Goal: Task Accomplishment & Management: Manage account settings

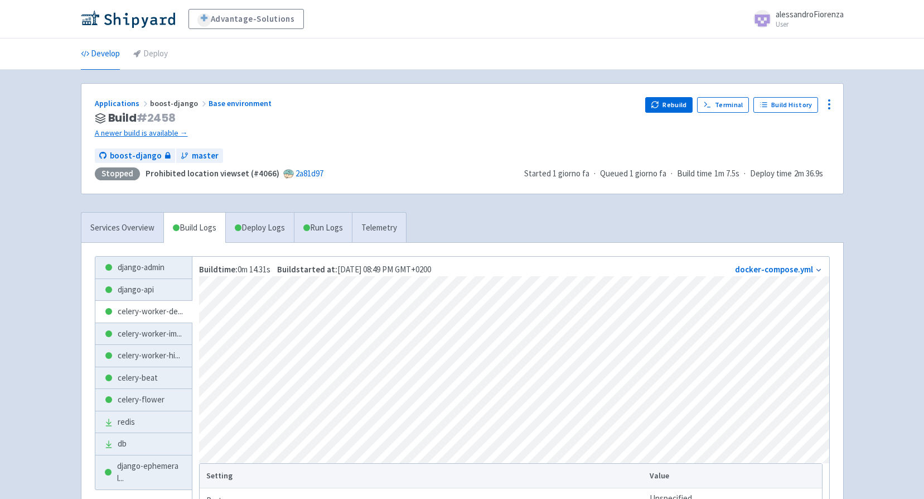
scroll to position [113, 0]
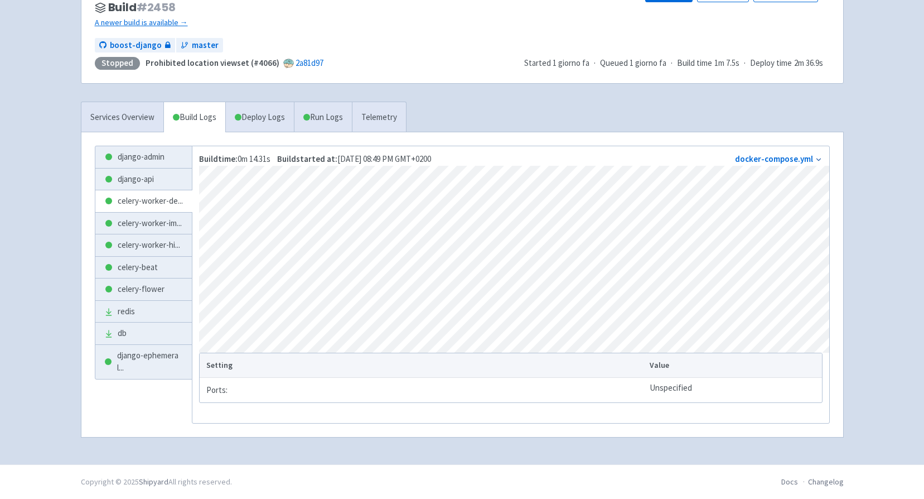
click at [265, 102] on link "Deploy Logs" at bounding box center [259, 117] width 69 height 31
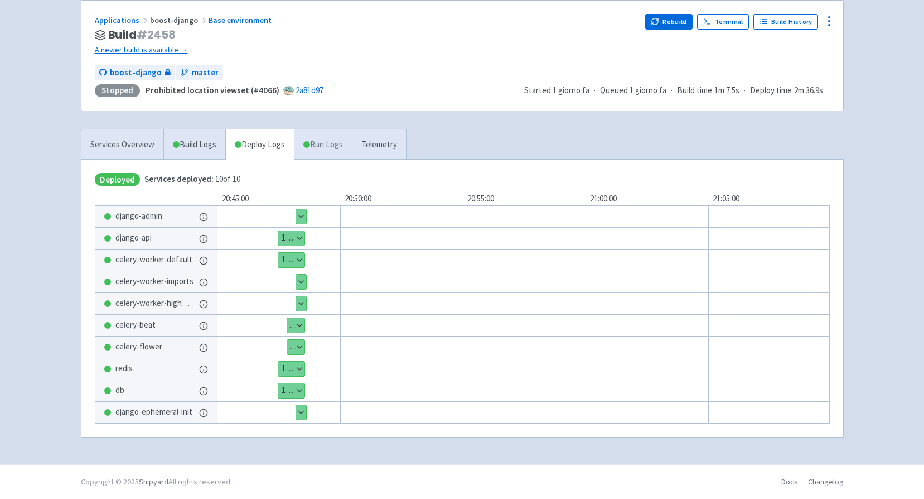
click at [345, 129] on div "Applications boost-django Base environment Build # 2458 A newer build is availa…" at bounding box center [462, 225] width 763 height 451
click at [345, 133] on link "Run Logs" at bounding box center [323, 144] width 58 height 31
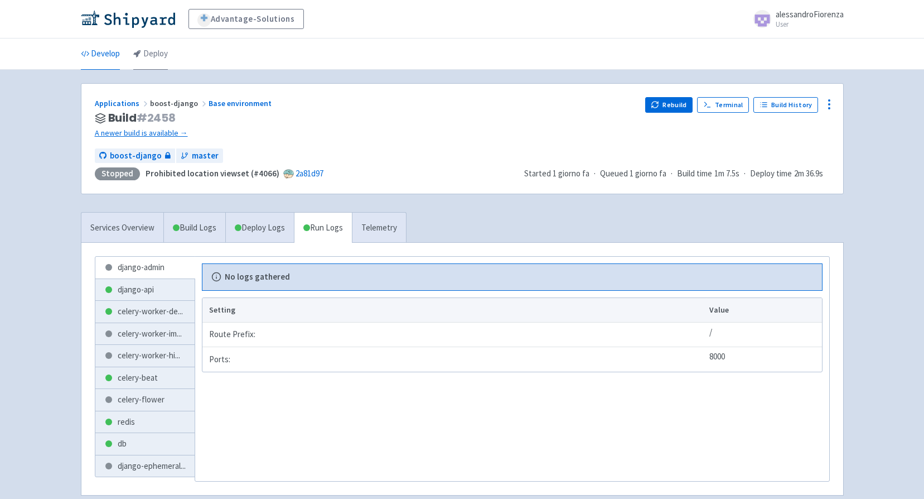
click at [161, 51] on link "Deploy" at bounding box center [150, 53] width 35 height 31
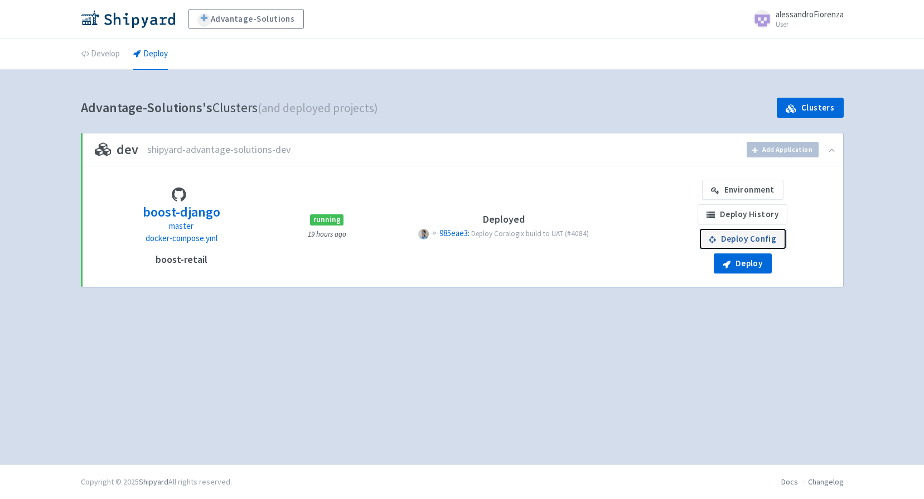
click at [754, 239] on link "Deploy Config" at bounding box center [743, 239] width 86 height 20
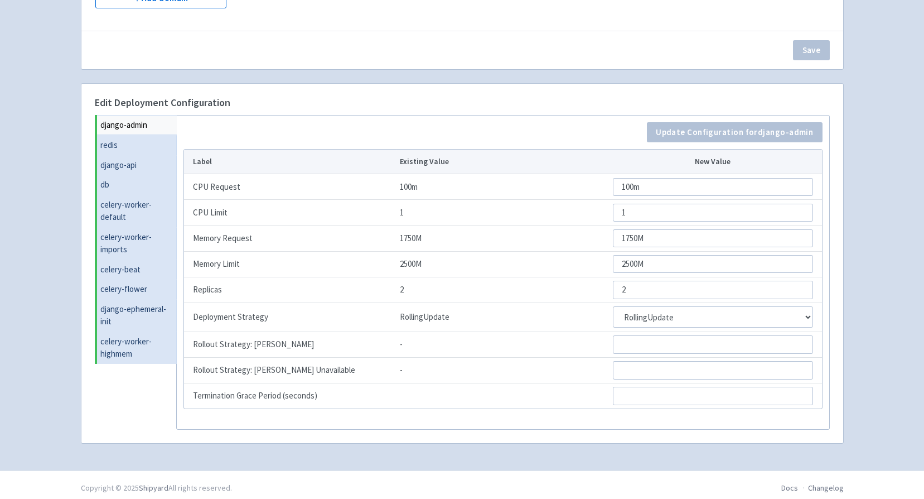
scroll to position [274, 0]
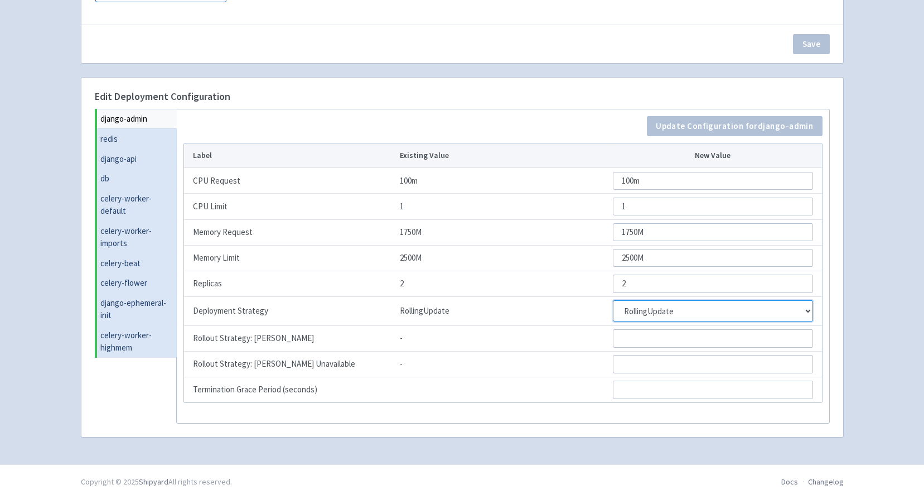
click at [804, 311] on select "RollingUpdate Recreate" at bounding box center [713, 310] width 200 height 21
click at [836, 285] on div "django-admin redis django-api db celery-worker-default celery-worker-imports ce…" at bounding box center [462, 266] width 749 height 315
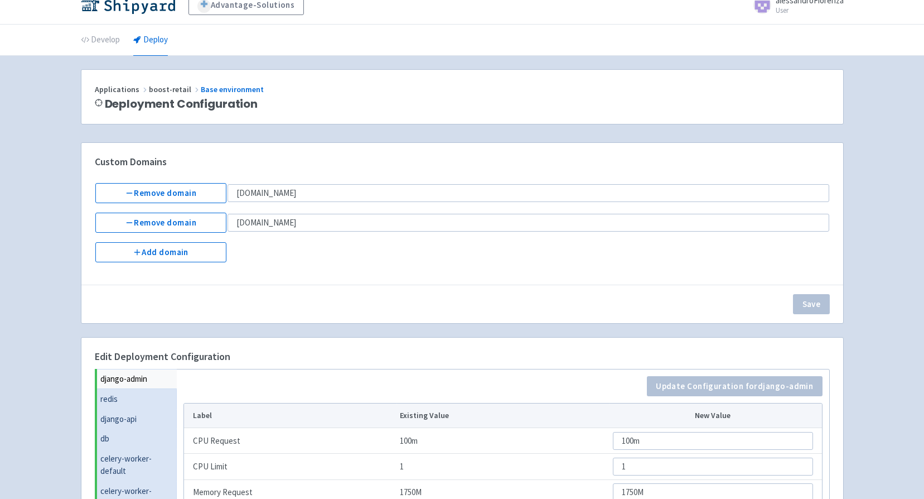
scroll to position [0, 0]
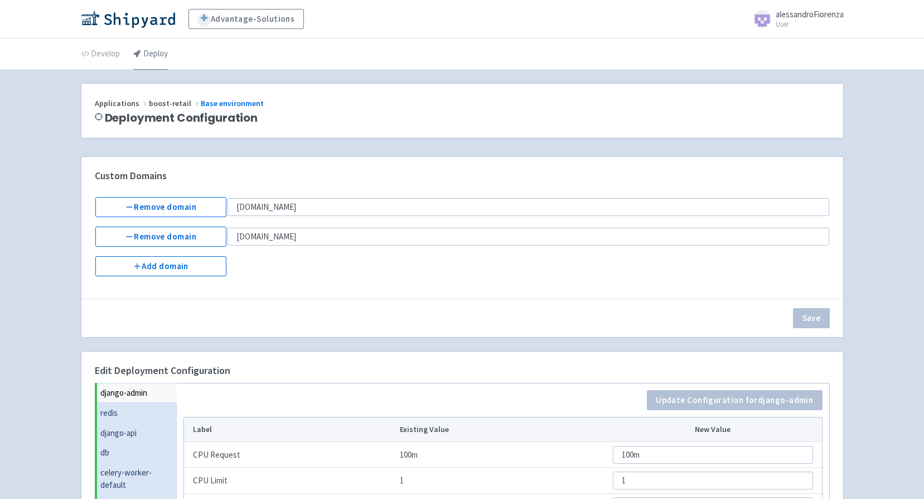
click at [142, 55] on link "Deploy" at bounding box center [150, 53] width 35 height 31
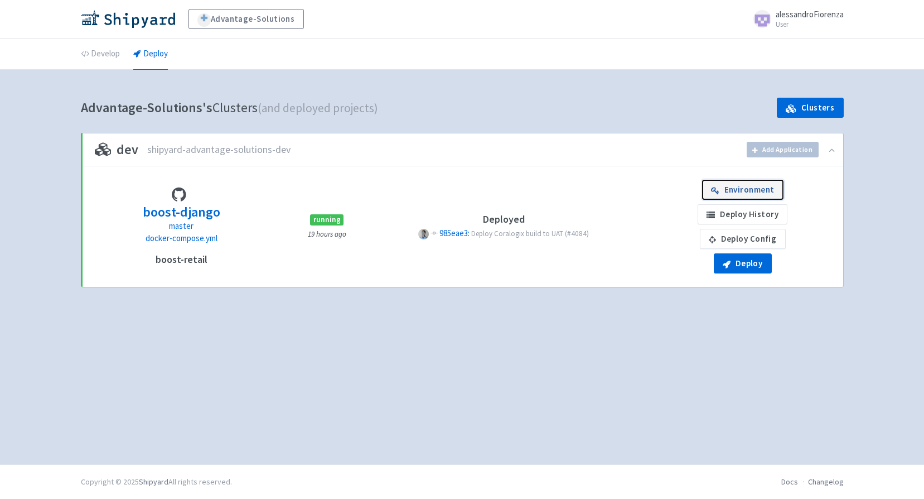
click at [767, 196] on link "Environment" at bounding box center [742, 190] width 81 height 20
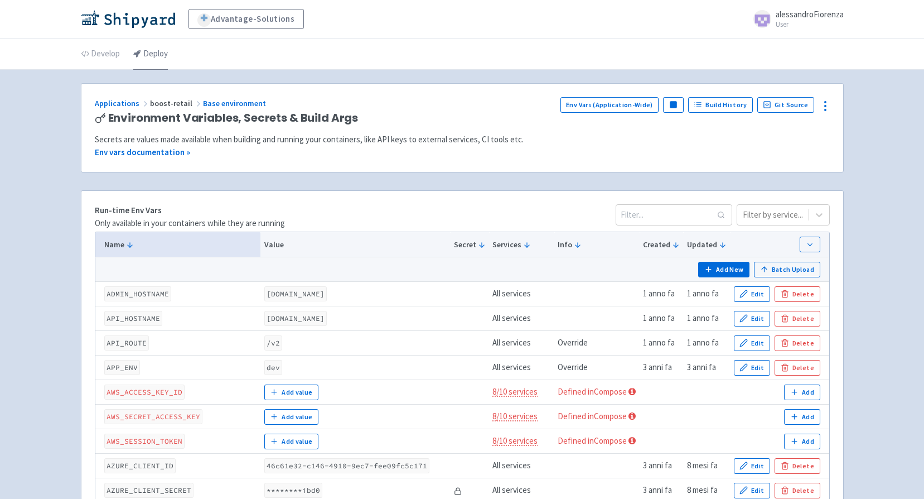
click at [154, 59] on link "Deploy" at bounding box center [150, 53] width 35 height 31
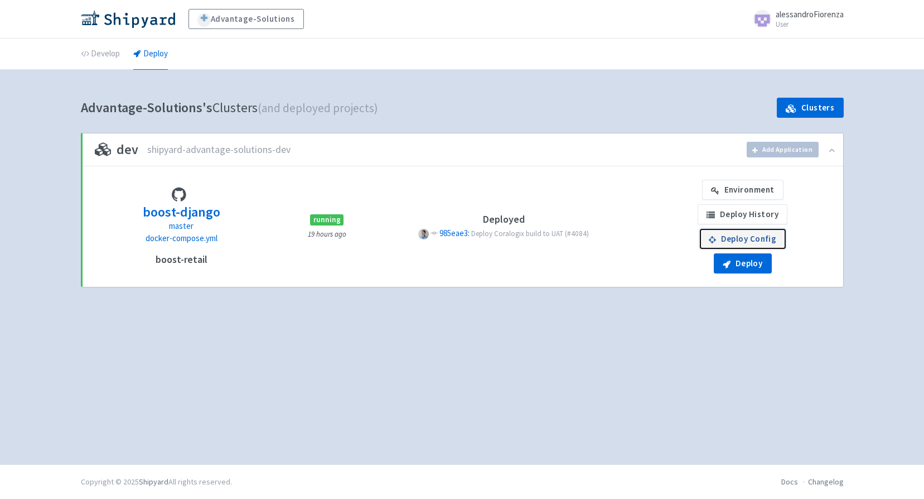
click at [755, 243] on link "Deploy Config" at bounding box center [743, 239] width 86 height 20
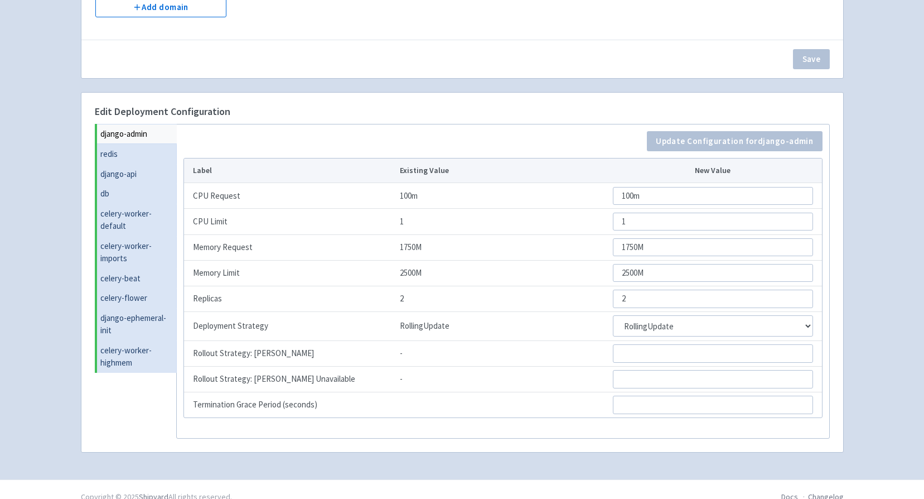
scroll to position [274, 0]
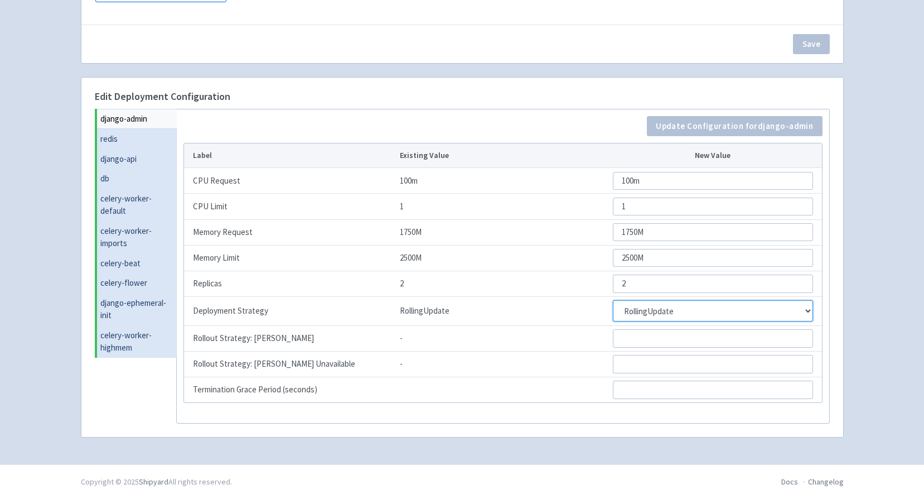
click at [802, 311] on select "RollingUpdate Recreate" at bounding box center [713, 310] width 200 height 21
click at [613, 300] on select "RollingUpdate Recreate" at bounding box center [713, 310] width 200 height 21
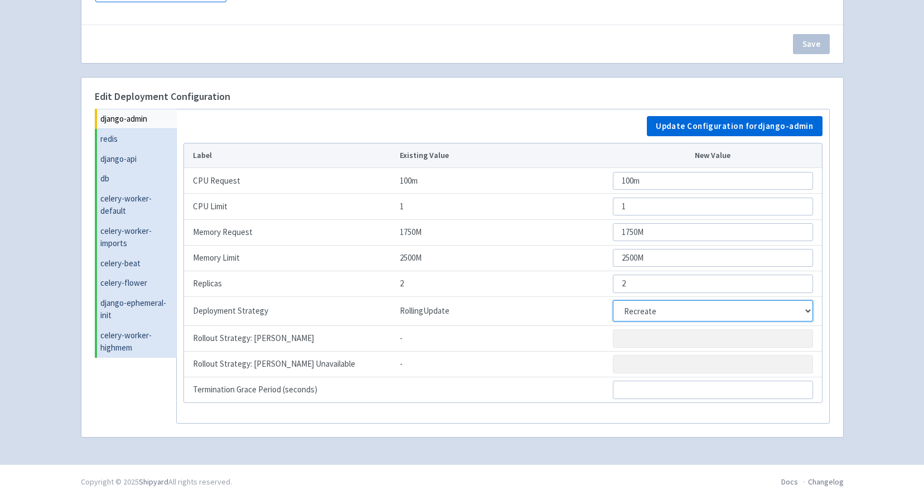
click at [754, 307] on select "RollingUpdate Recreate" at bounding box center [713, 310] width 200 height 21
select select "RollingUpdate"
click at [613, 300] on select "RollingUpdate Recreate" at bounding box center [713, 310] width 200 height 21
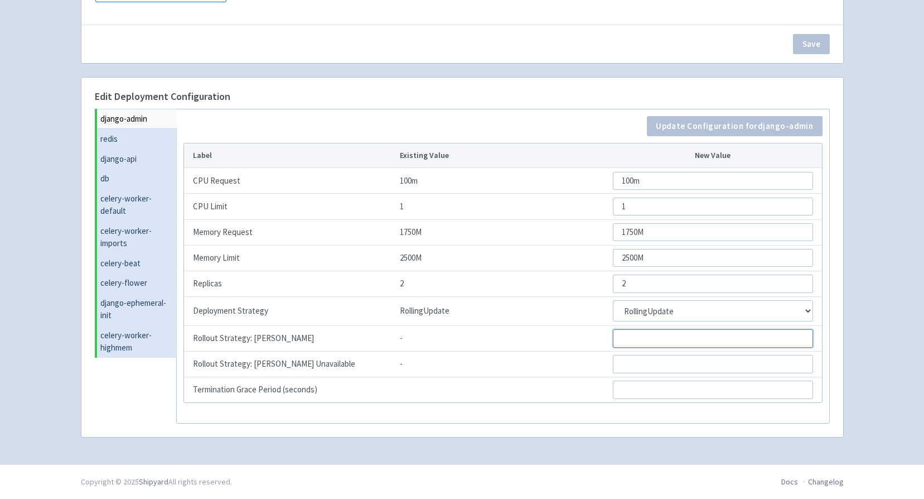
click at [679, 343] on input "Rollout Strategy: Max Surge" at bounding box center [713, 338] width 200 height 18
click at [673, 370] on input "Rollout Strategy: Max Unavailable" at bounding box center [713, 364] width 200 height 18
click at [868, 346] on div "Advantage-Solutions alessandroFiorenza User Profile Sign out Develop Deploy" at bounding box center [462, 95] width 924 height 738
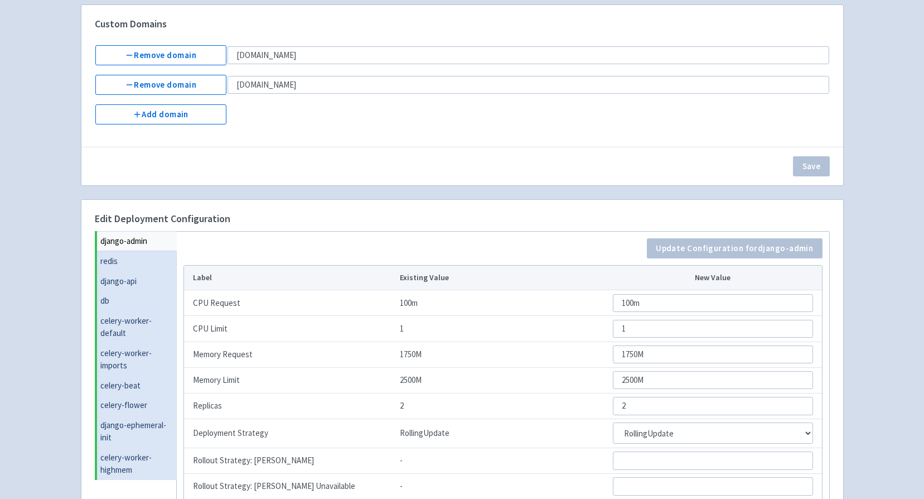
scroll to position [0, 0]
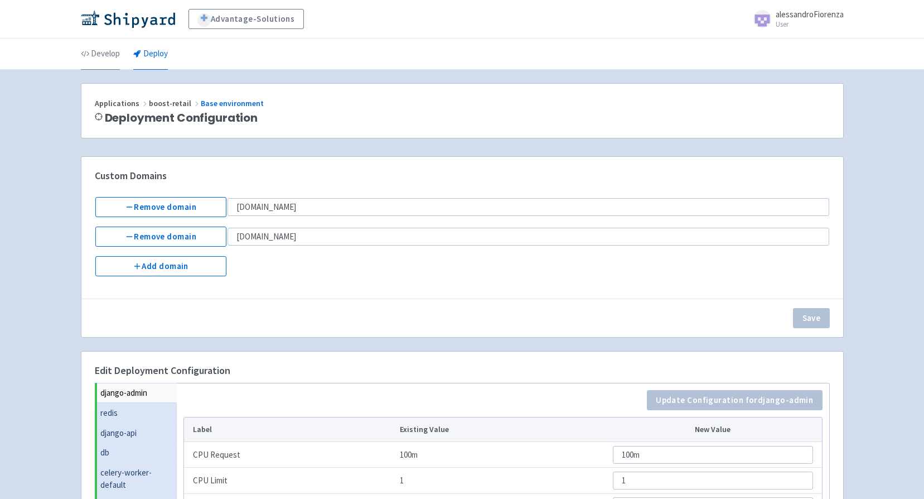
click at [101, 47] on link "Develop" at bounding box center [100, 53] width 39 height 31
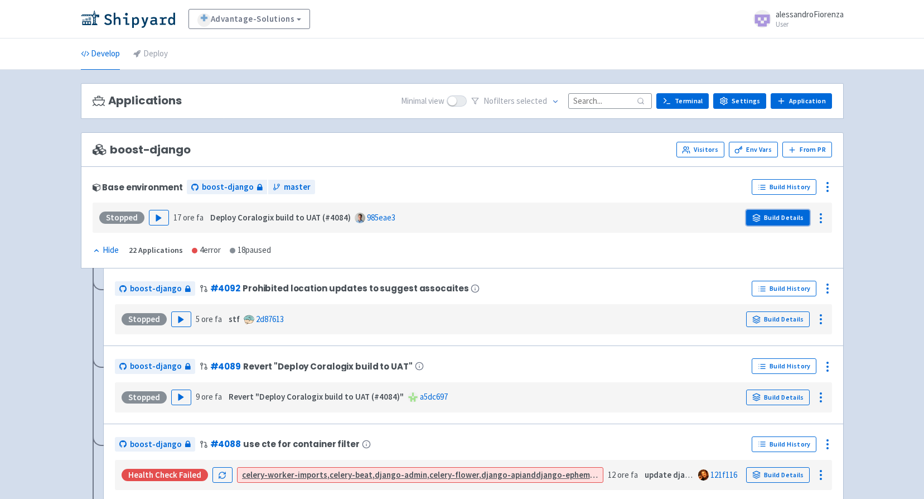
click at [798, 214] on link "Build Details" at bounding box center [778, 218] width 64 height 16
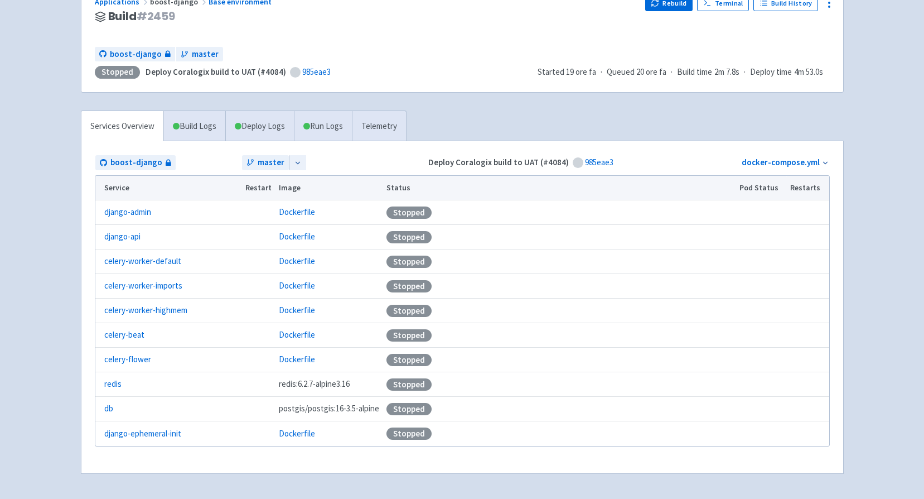
scroll to position [82, 0]
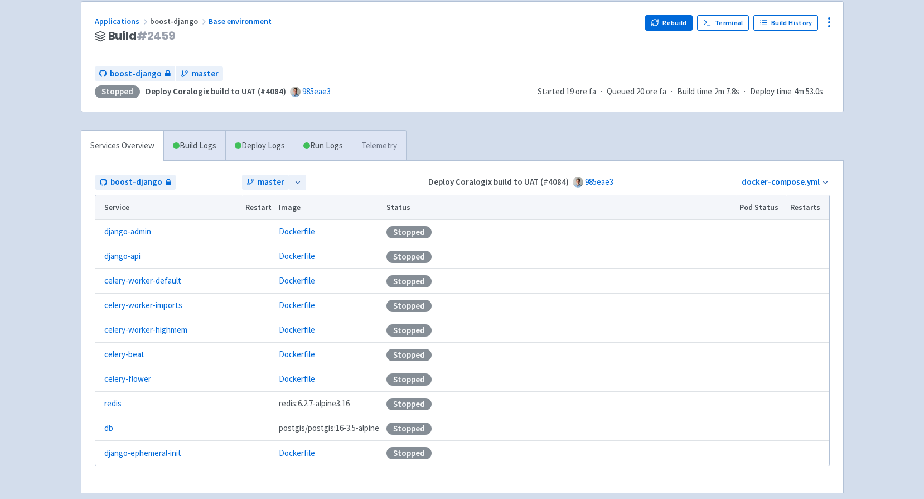
click at [384, 144] on link "Telemetry" at bounding box center [379, 146] width 54 height 31
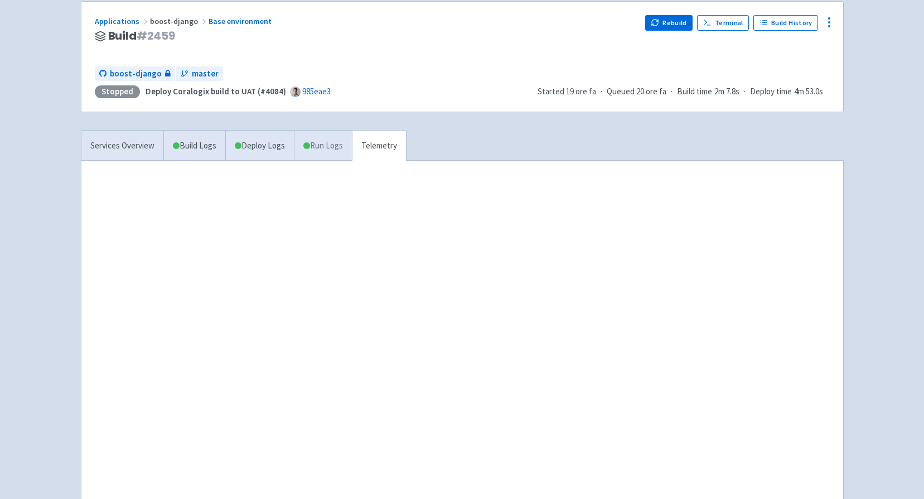
click at [333, 147] on link "Run Logs" at bounding box center [323, 146] width 58 height 31
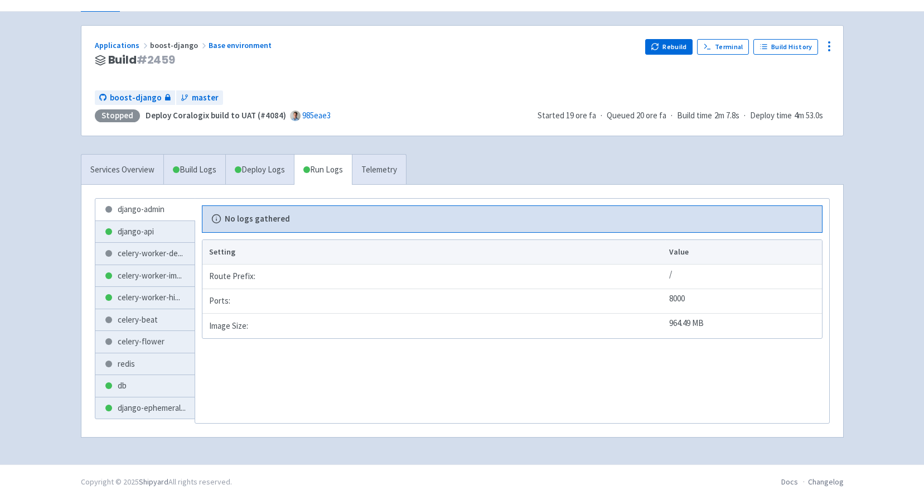
scroll to position [58, 0]
click at [273, 172] on link "Deploy Logs" at bounding box center [259, 170] width 69 height 31
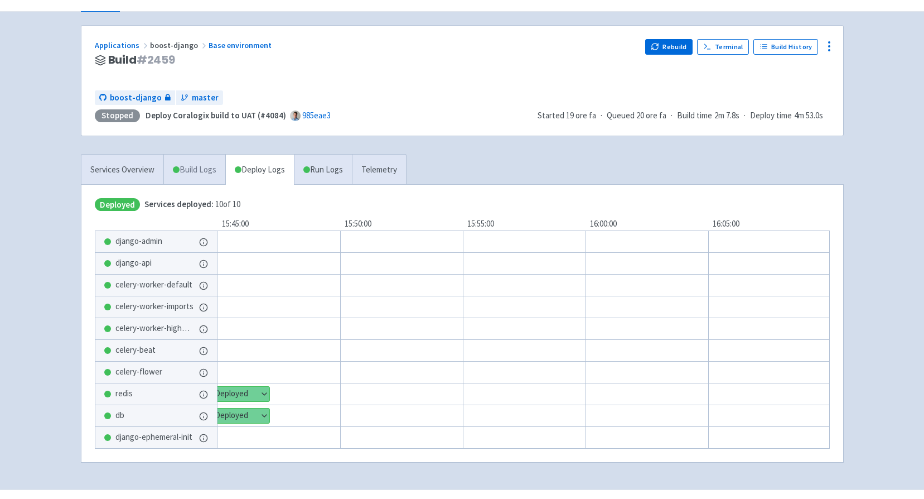
click at [190, 172] on link "Build Logs" at bounding box center [194, 170] width 61 height 31
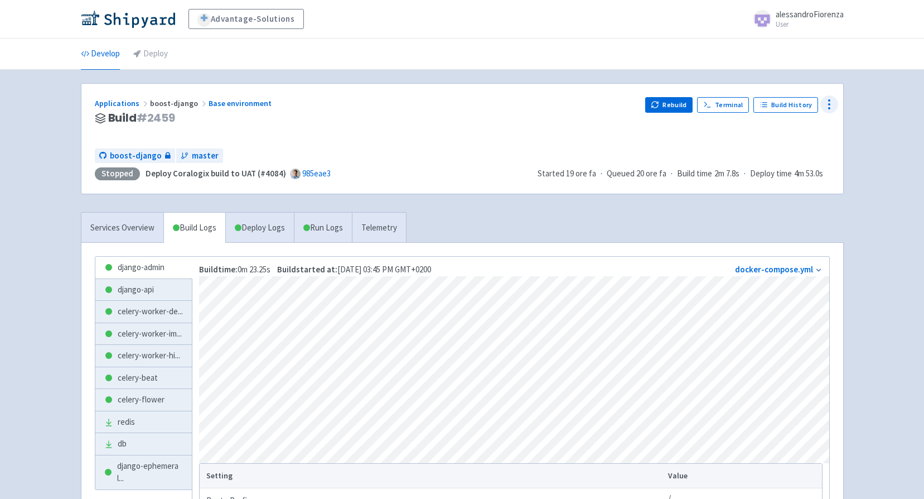
click at [832, 99] on icon at bounding box center [829, 104] width 13 height 13
click at [778, 131] on span "Configure" at bounding box center [768, 130] width 35 height 16
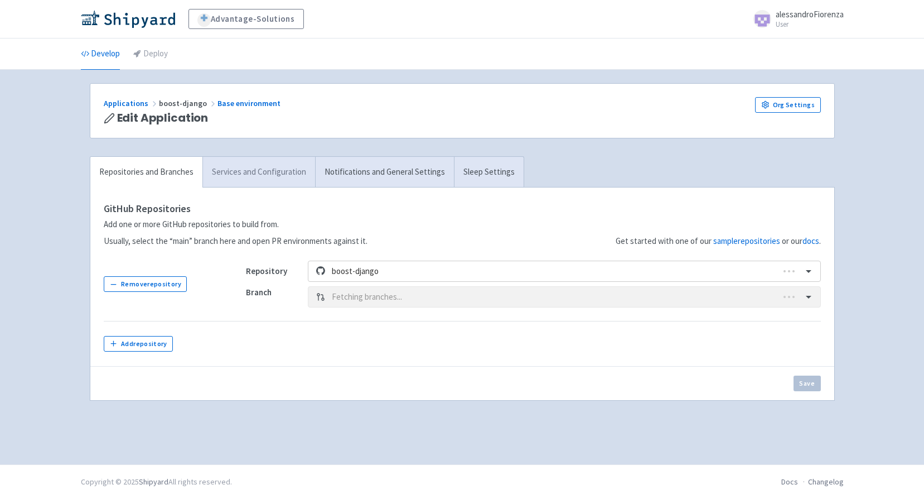
click at [248, 160] on link "Services and Configuration" at bounding box center [258, 172] width 113 height 31
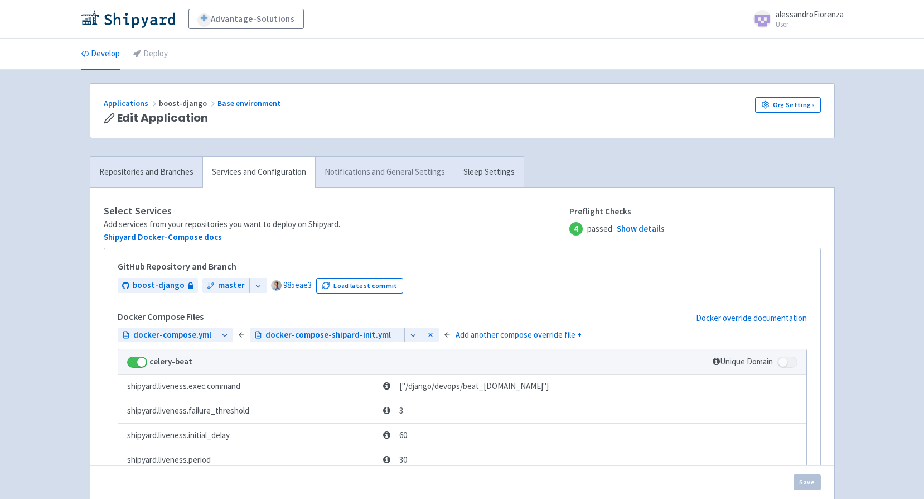
click at [390, 175] on link "Notifications and General Settings" at bounding box center [384, 172] width 139 height 31
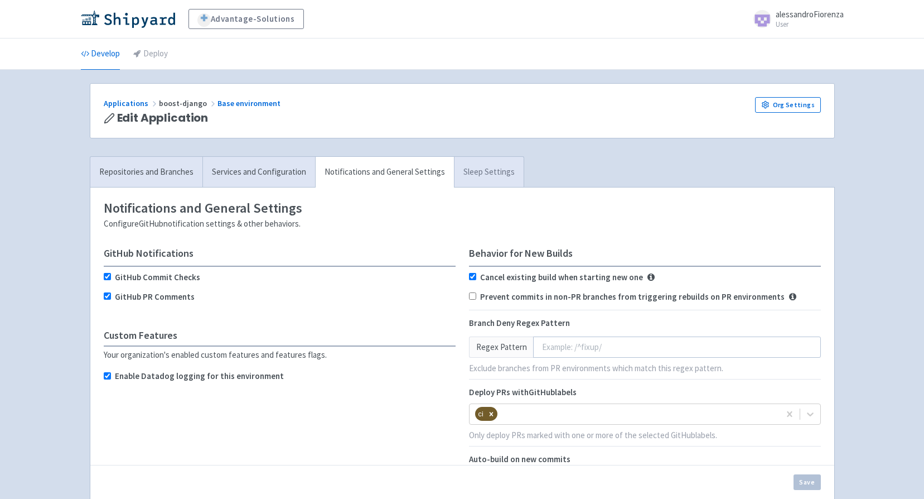
click at [470, 175] on link "Sleep Settings" at bounding box center [489, 172] width 70 height 31
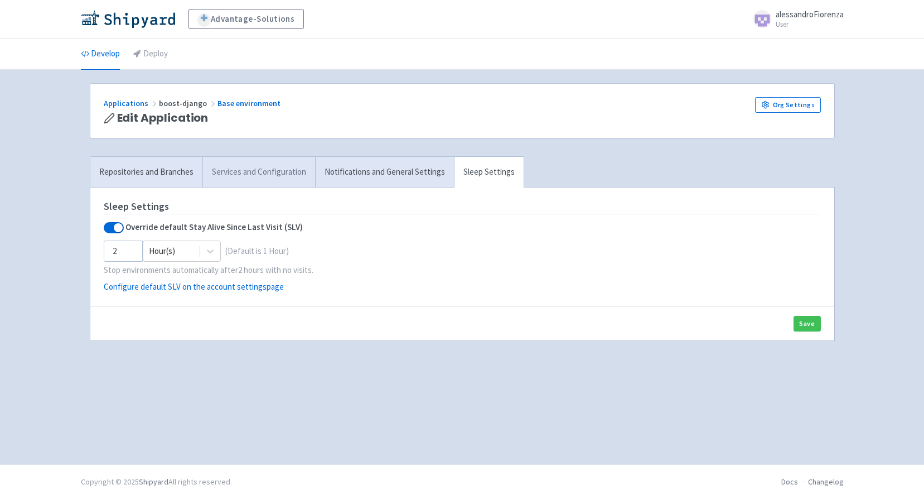
click at [229, 172] on link "Services and Configuration" at bounding box center [258, 172] width 113 height 31
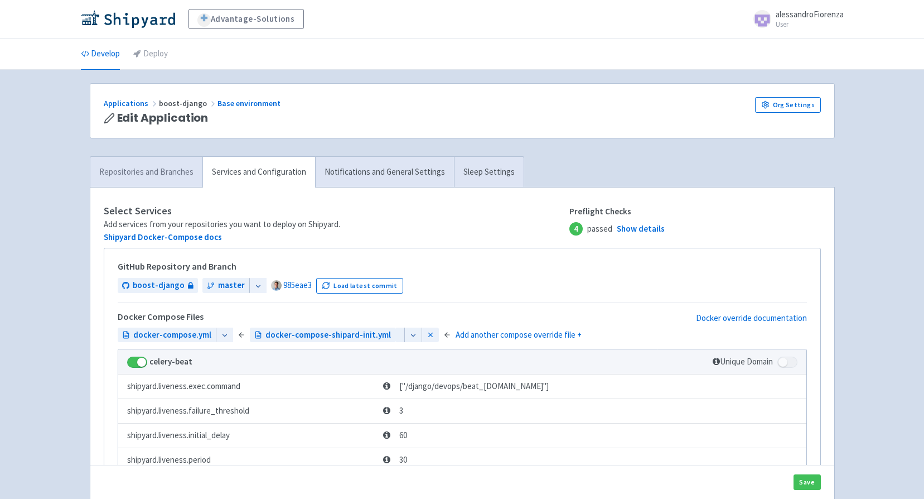
click at [146, 170] on link "Repositories and Branches" at bounding box center [146, 172] width 112 height 31
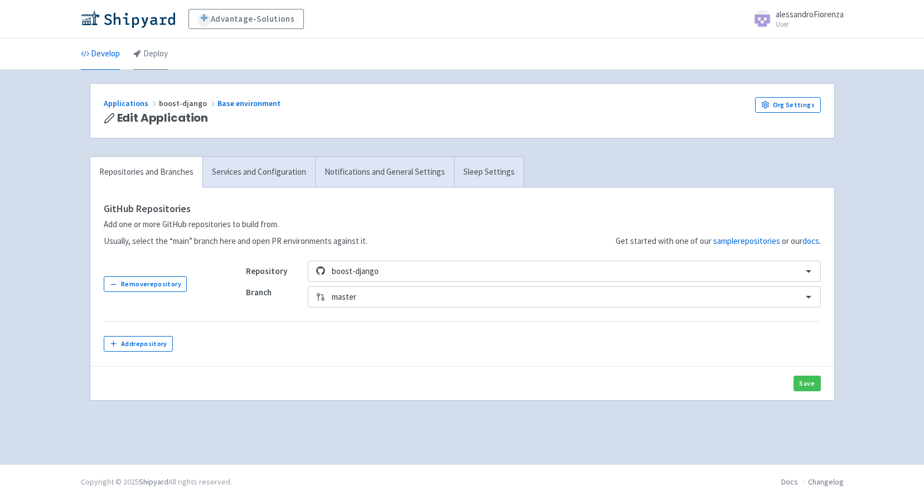
click at [148, 51] on link "Deploy" at bounding box center [150, 53] width 35 height 31
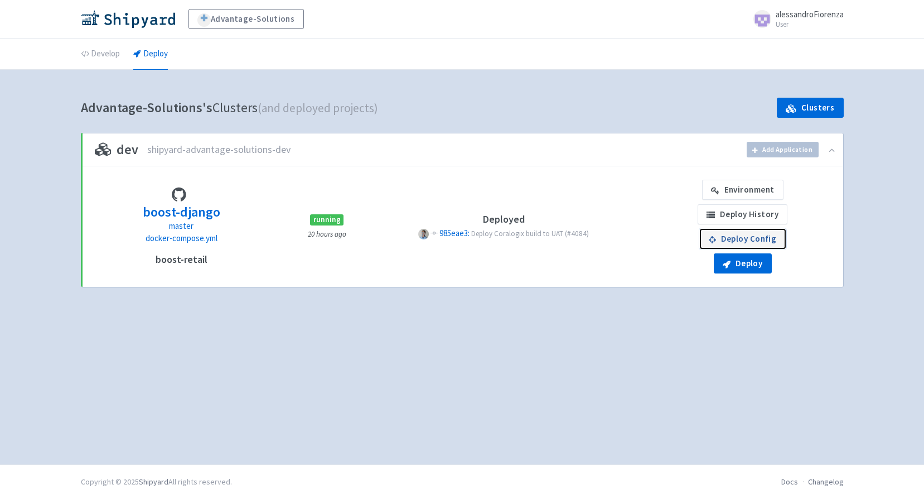
click at [761, 238] on link "Deploy Config" at bounding box center [743, 239] width 86 height 20
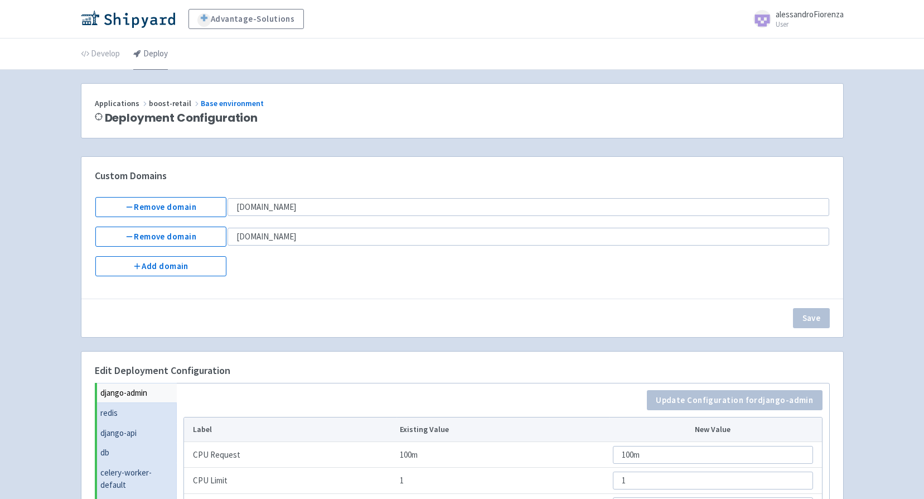
click at [158, 57] on link "Deploy" at bounding box center [150, 53] width 35 height 31
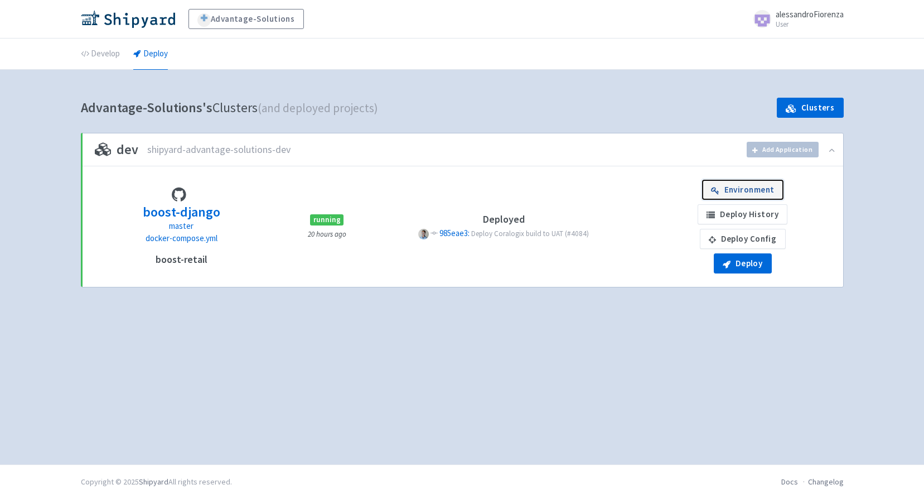
click at [749, 194] on link "Environment" at bounding box center [742, 190] width 81 height 20
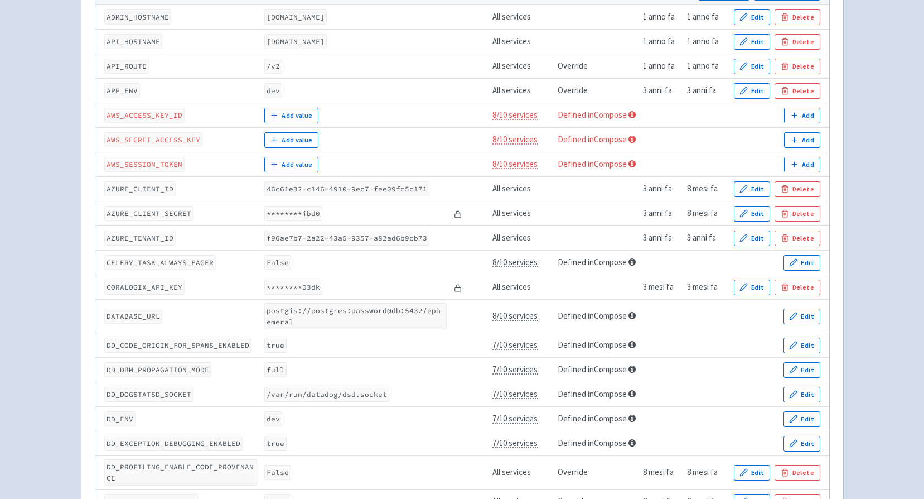
scroll to position [279, 0]
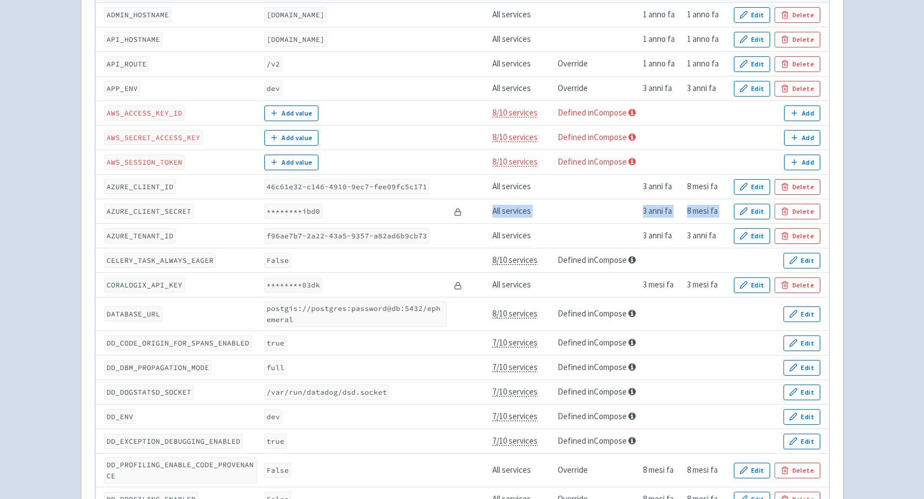
drag, startPoint x: 107, startPoint y: 234, endPoint x: 444, endPoint y: 223, distance: 337.1
drag, startPoint x: 444, startPoint y: 223, endPoint x: 537, endPoint y: 233, distance: 93.2
click at [537, 233] on td "All services" at bounding box center [521, 236] width 65 height 25
drag, startPoint x: 112, startPoint y: 258, endPoint x: 212, endPoint y: 258, distance: 99.9
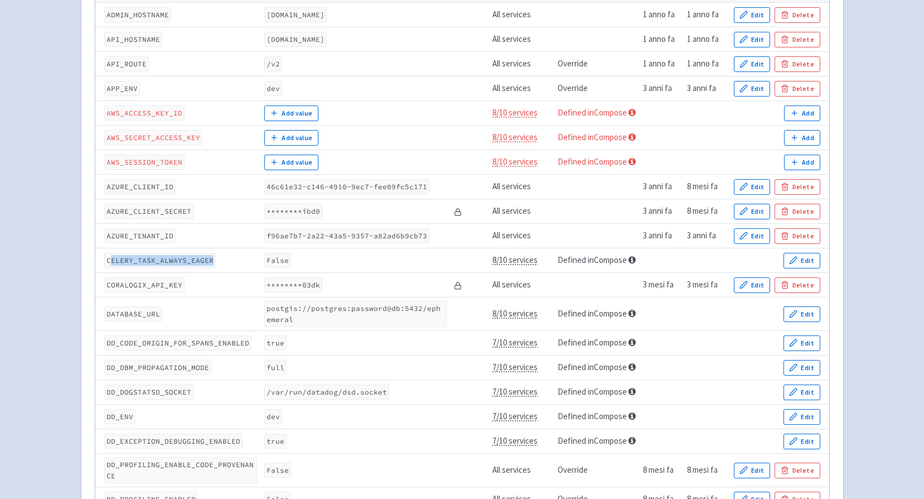
click at [212, 258] on td "CELERY_TASK_ALWAYS_EAGER" at bounding box center [178, 260] width 166 height 25
drag, startPoint x: 448, startPoint y: 260, endPoint x: 549, endPoint y: 258, distance: 101.5
click at [549, 258] on tr "CELERY_TASK_ALWAYS_EAGER False 8/10 services Defined in Compose Edit" at bounding box center [462, 260] width 734 height 25
drag, startPoint x: 549, startPoint y: 258, endPoint x: 562, endPoint y: 263, distance: 13.8
click at [562, 263] on link "Defined in Compose" at bounding box center [592, 259] width 69 height 11
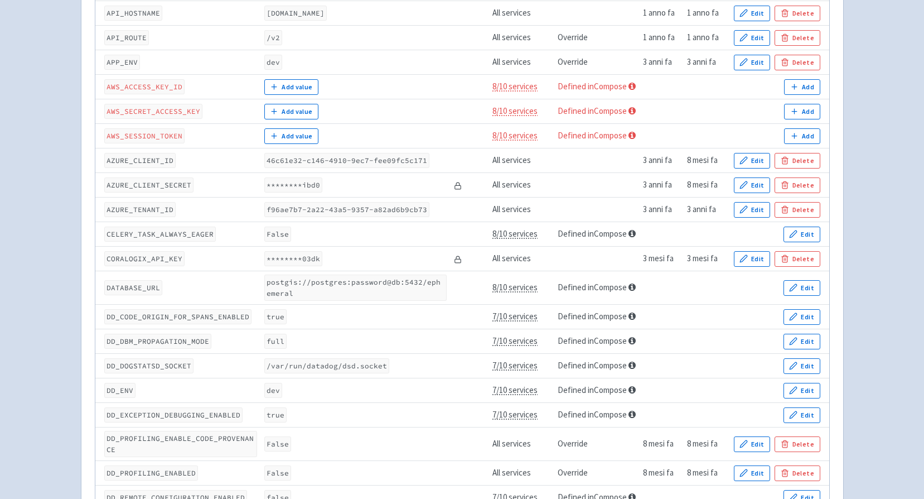
scroll to position [335, 0]
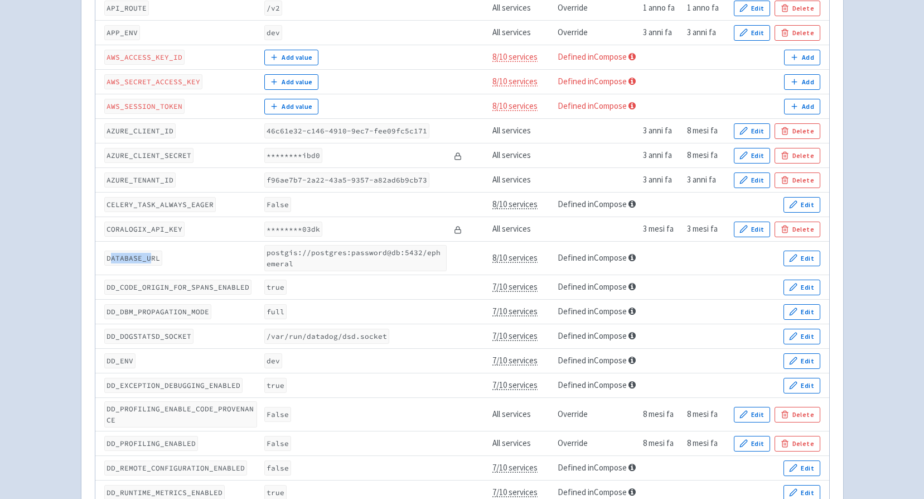
drag, startPoint x: 109, startPoint y: 259, endPoint x: 151, endPoint y: 259, distance: 41.3
click at [151, 259] on code "DATABASE_URL" at bounding box center [133, 257] width 58 height 15
click at [150, 261] on code "DATABASE_URL" at bounding box center [133, 257] width 58 height 15
